Goal: Task Accomplishment & Management: Manage account settings

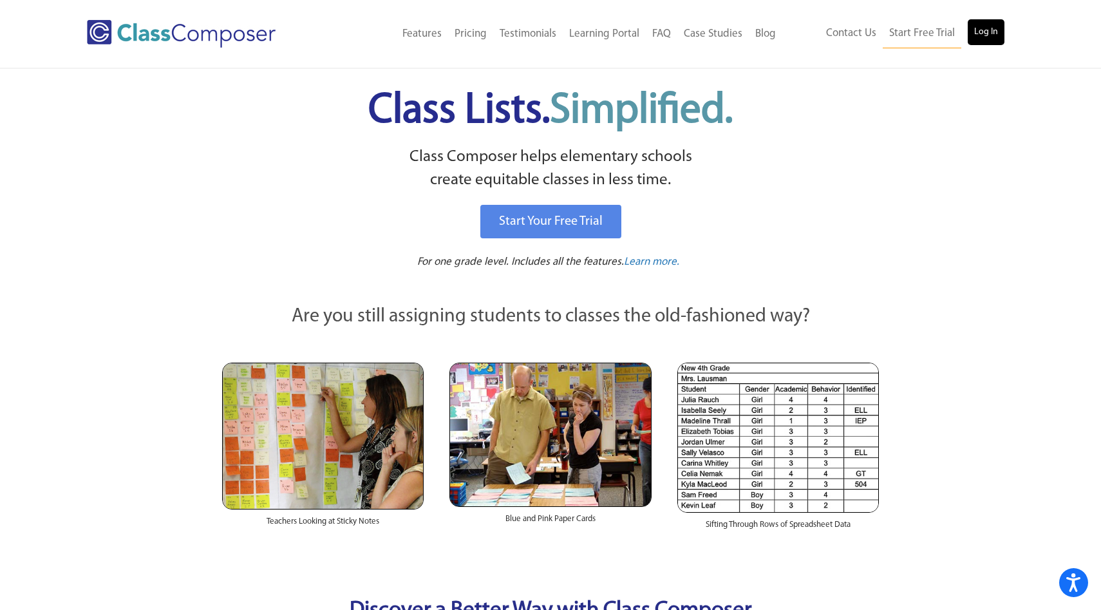
click at [985, 27] on link "Log In" at bounding box center [986, 32] width 37 height 26
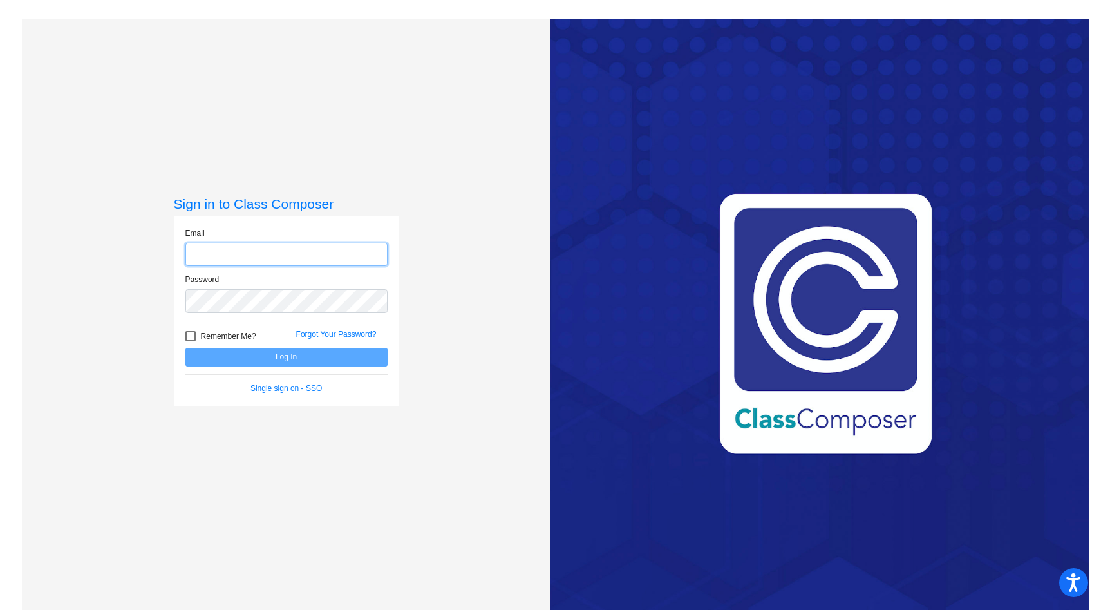
type input "eantu@ahisd.net"
click at [266, 362] on button "Log In" at bounding box center [286, 357] width 202 height 19
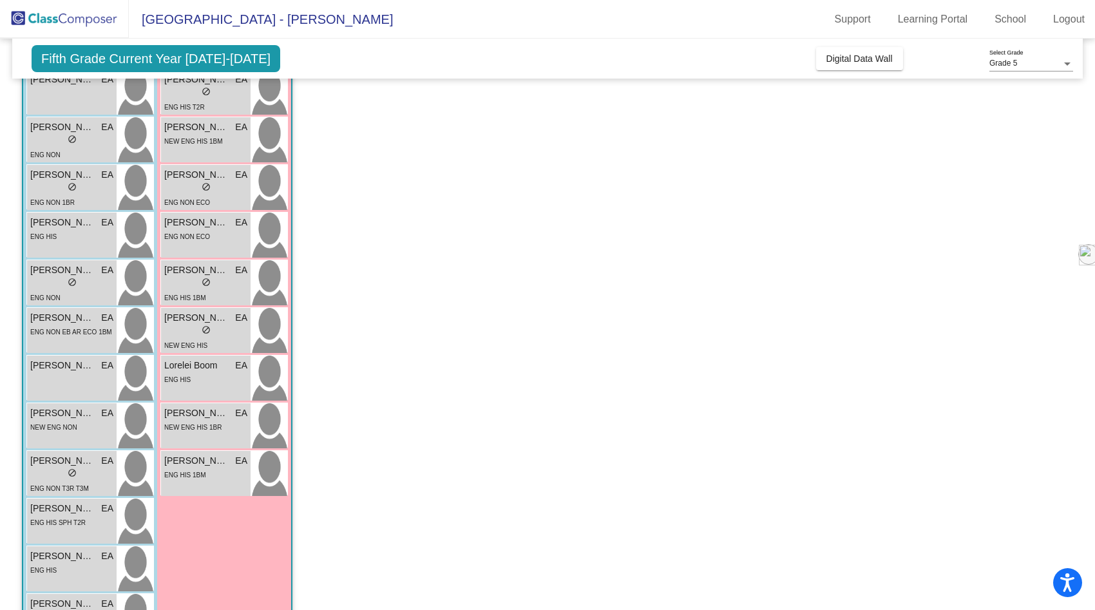
scroll to position [754, 0]
click at [90, 474] on div "lock do_not_disturb_alt" at bounding box center [71, 474] width 83 height 14
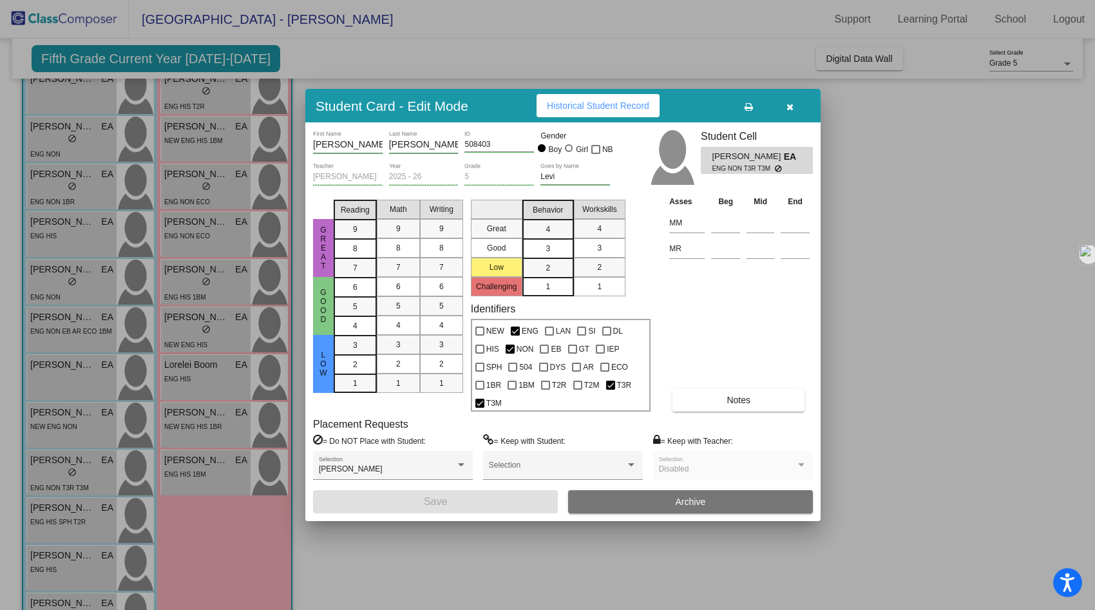
click at [790, 104] on icon "button" at bounding box center [789, 106] width 7 height 9
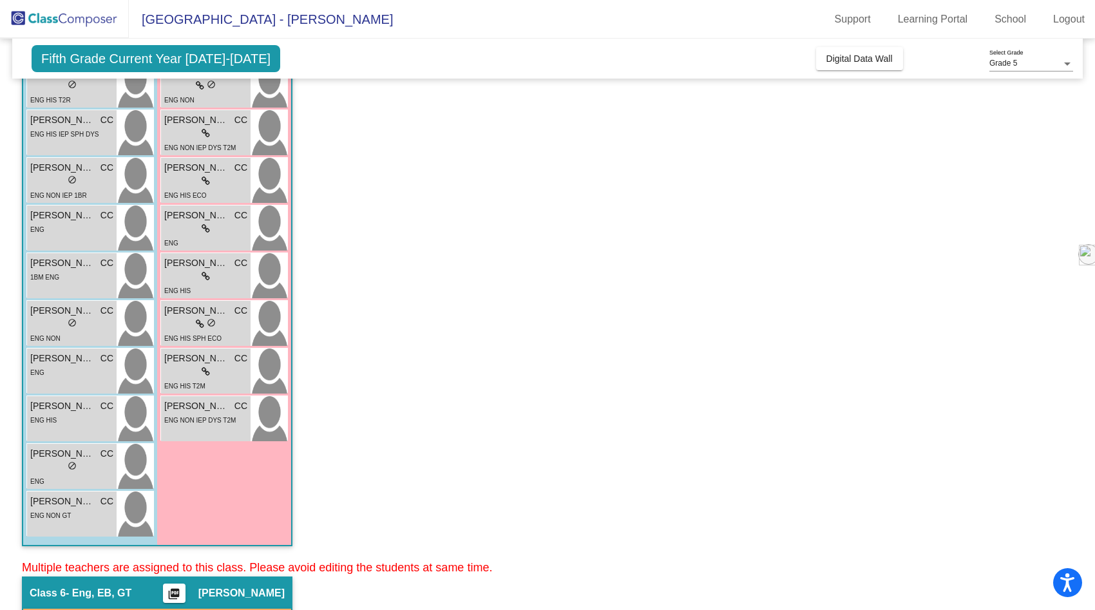
scroll to position [0, 0]
